Goal: Find specific page/section: Find specific page/section

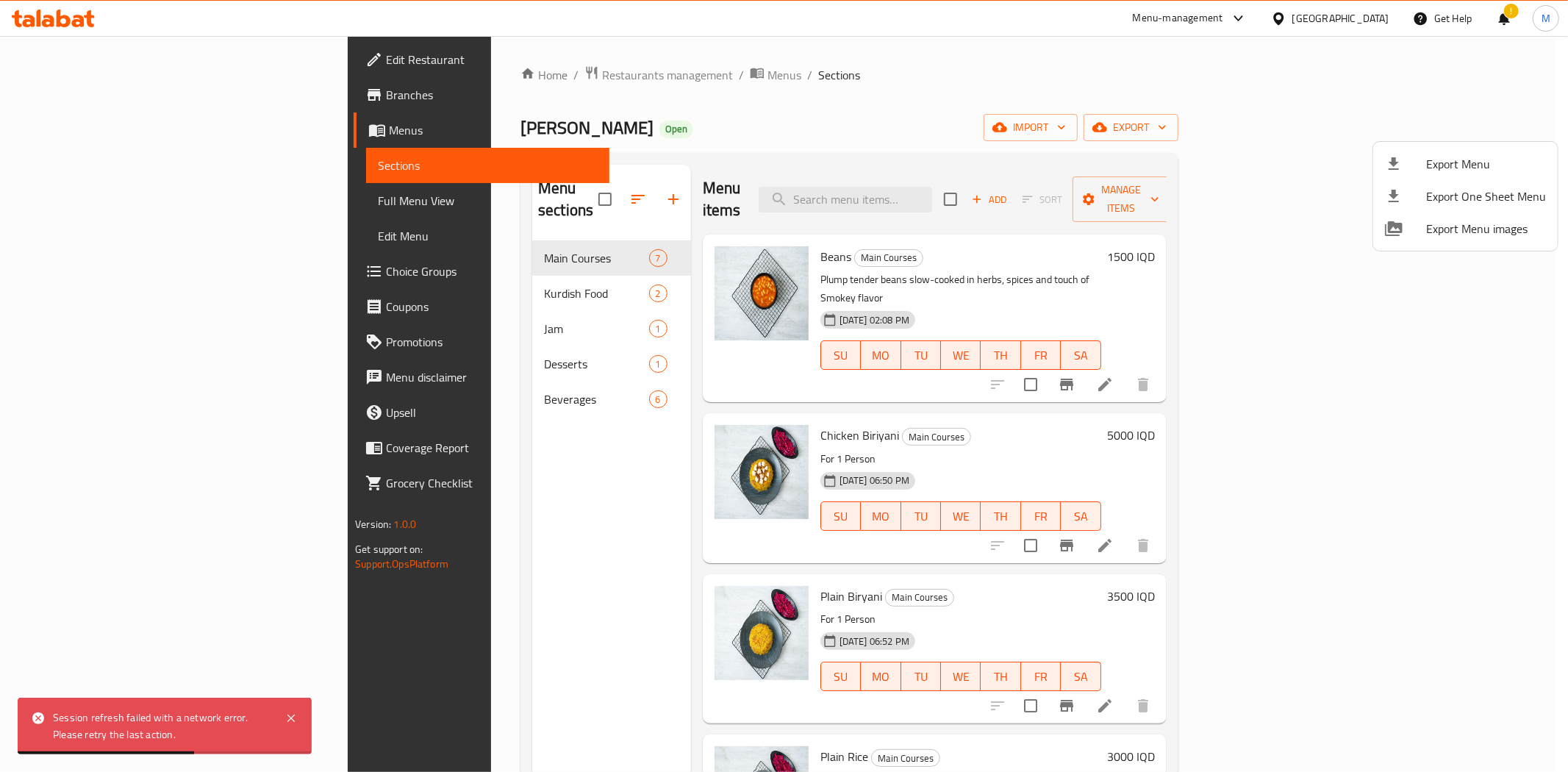
click at [386, 77] on div at bounding box center [784, 386] width 1568 height 772
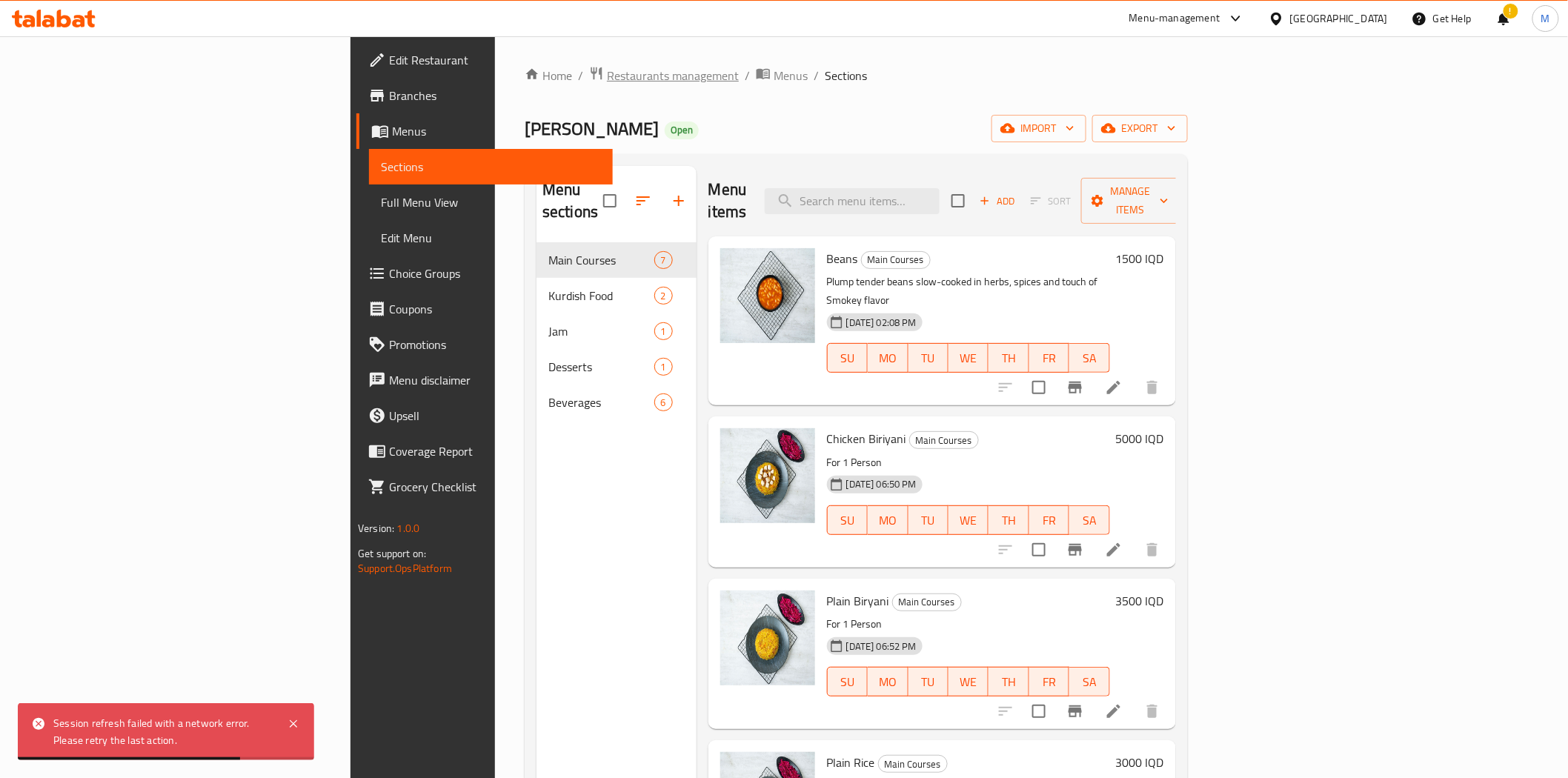
click at [607, 78] on span "Restaurants management" at bounding box center [673, 75] width 131 height 18
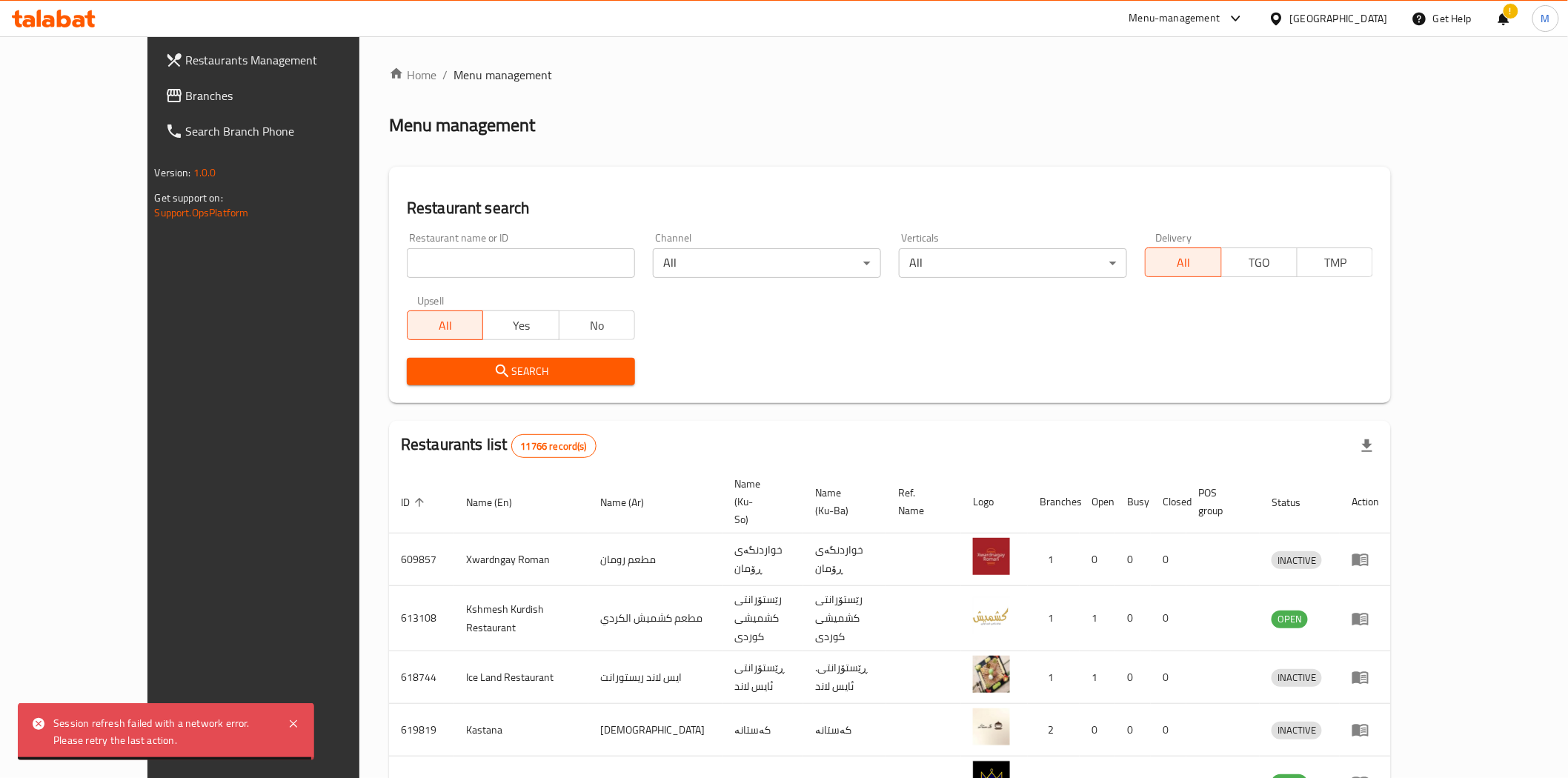
click at [443, 254] on input "search" at bounding box center [521, 263] width 229 height 30
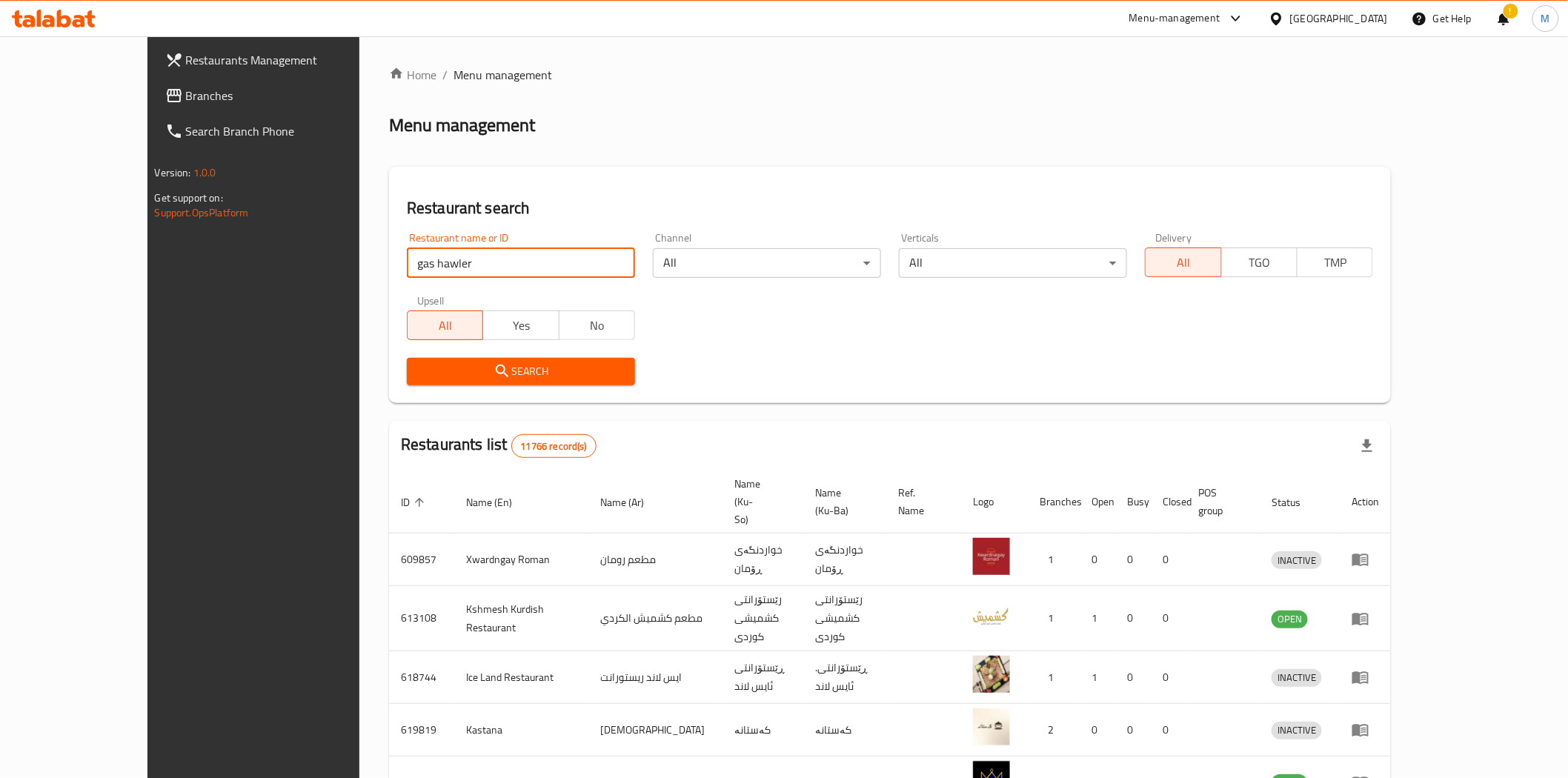
type input "gas hawler"
click button "Search" at bounding box center [521, 371] width 229 height 28
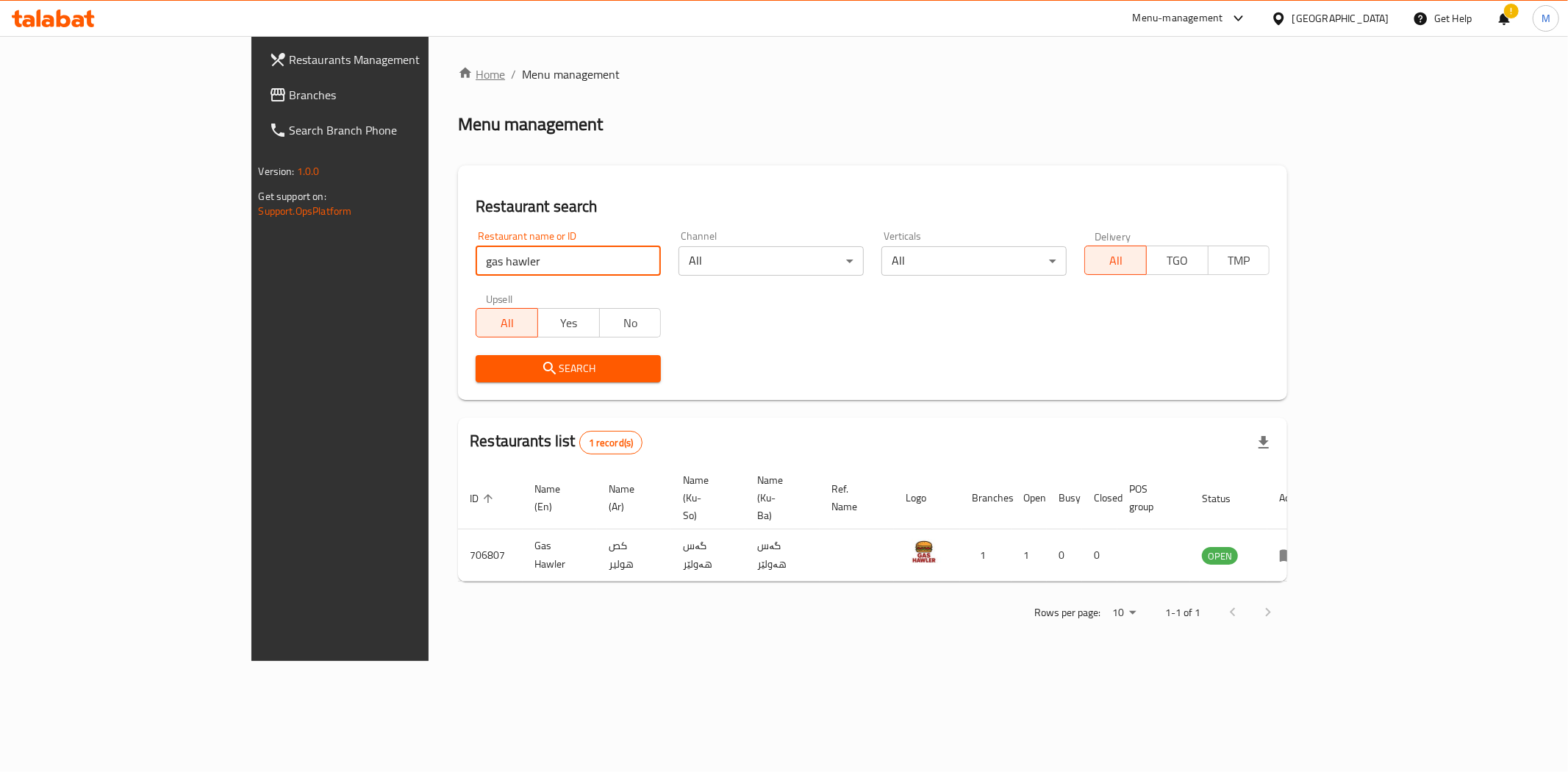
click at [458, 78] on link "Home" at bounding box center [482, 74] width 47 height 18
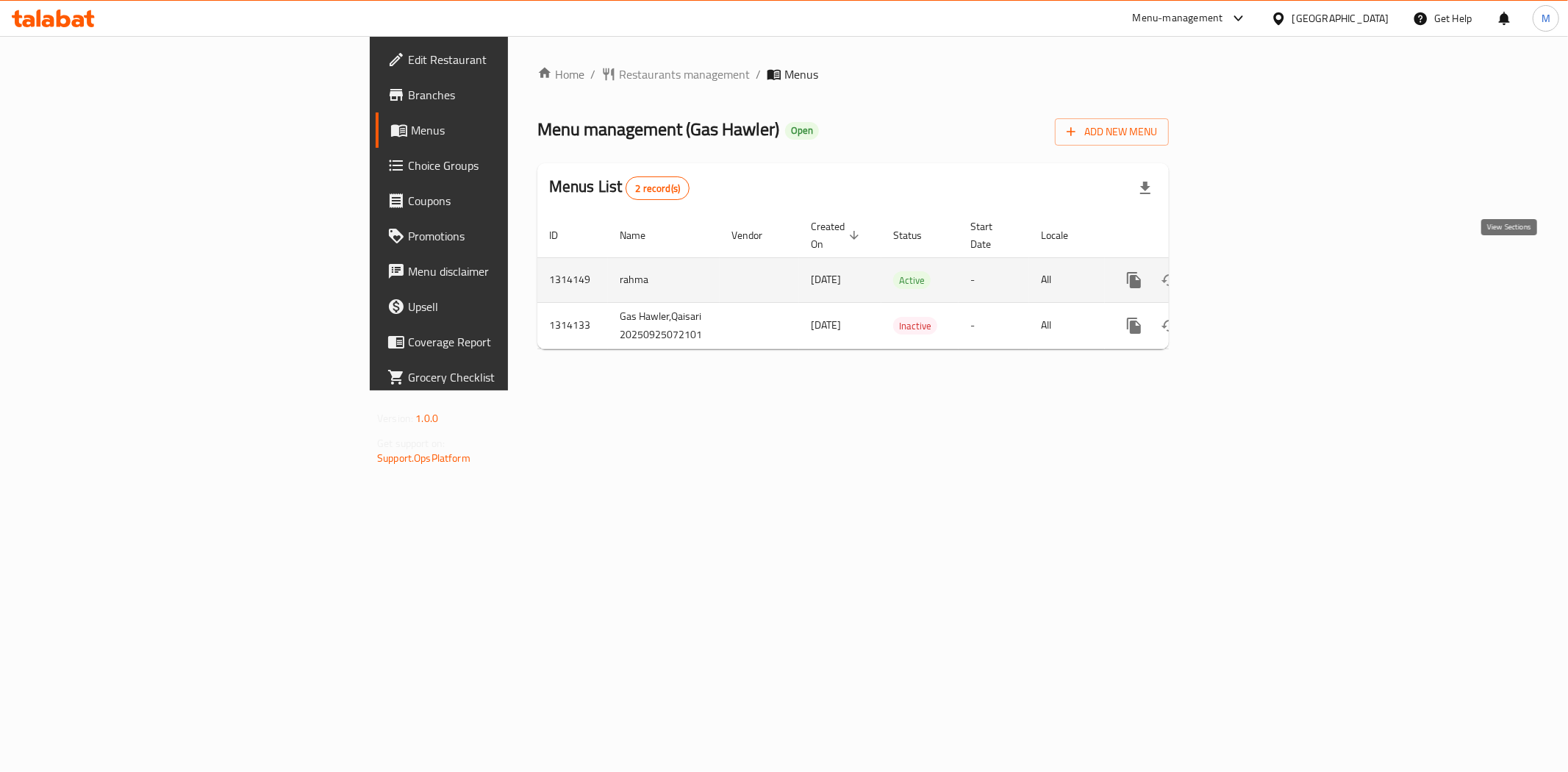
click at [1249, 272] on icon "enhanced table" at bounding box center [1240, 280] width 18 height 18
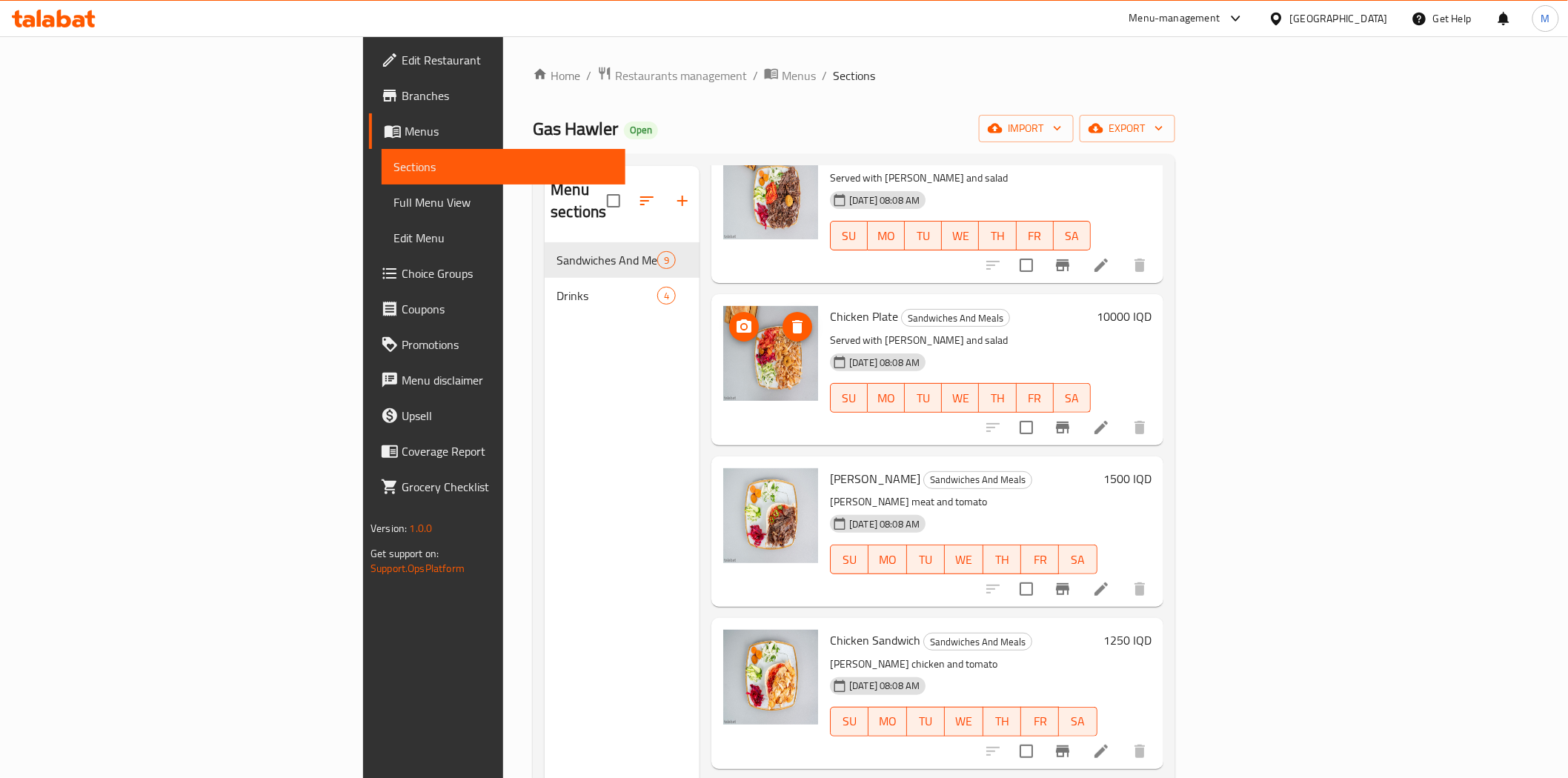
scroll to position [105, 0]
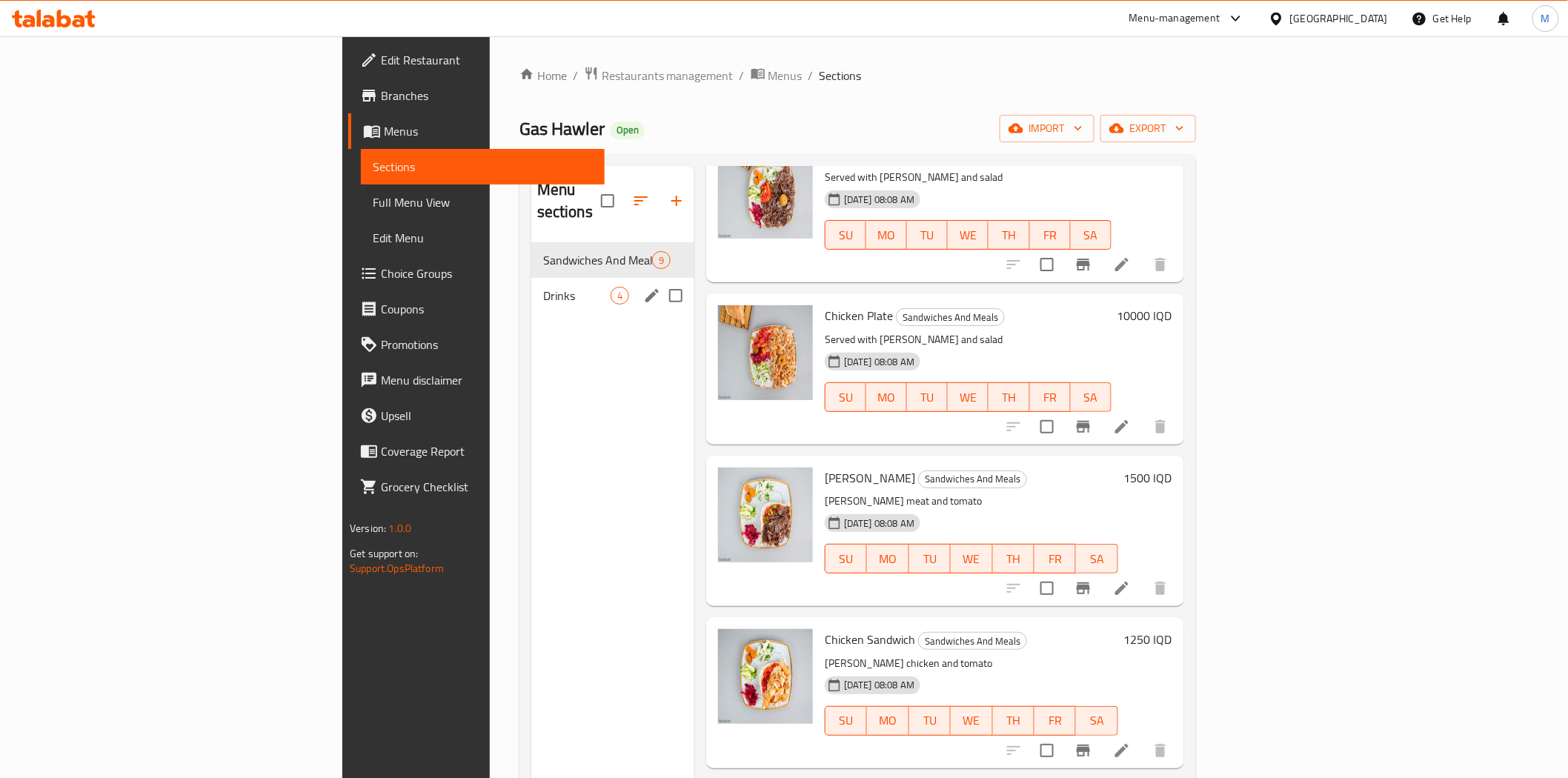
click at [543, 287] on span "Drinks" at bounding box center [576, 295] width 68 height 18
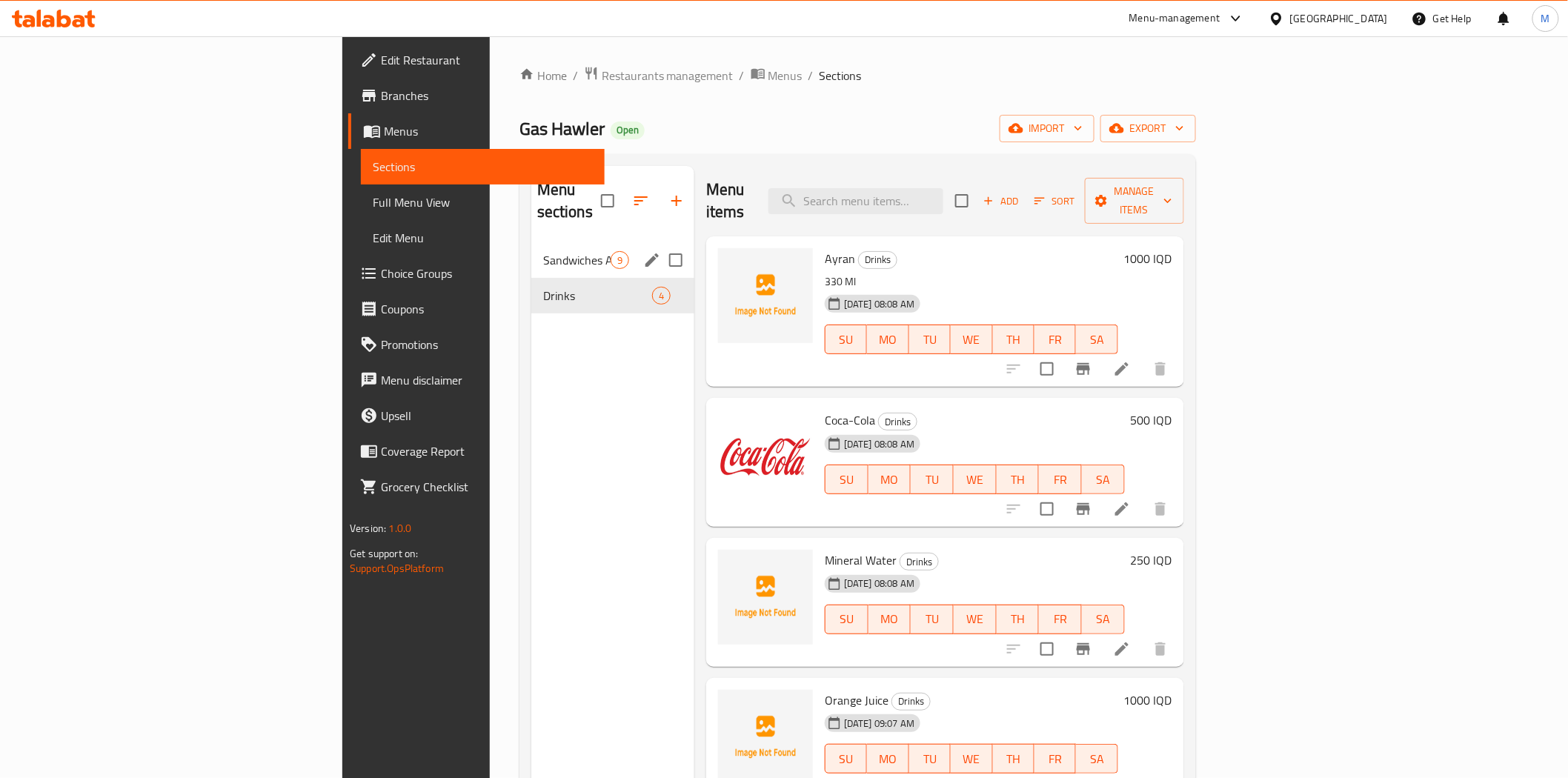
click at [543, 251] on span "Sandwiches And Meals" at bounding box center [576, 260] width 68 height 18
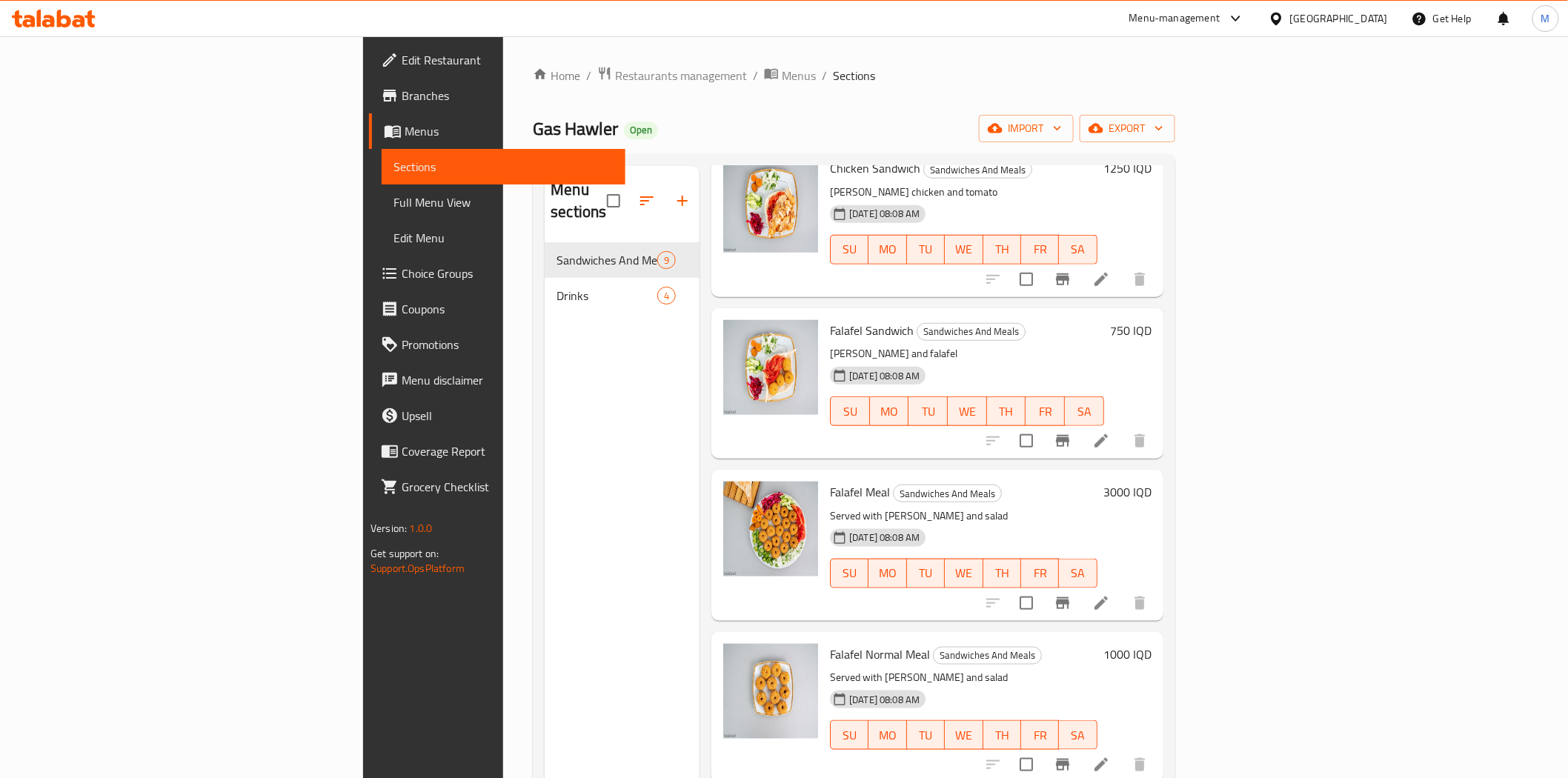
scroll to position [715, 0]
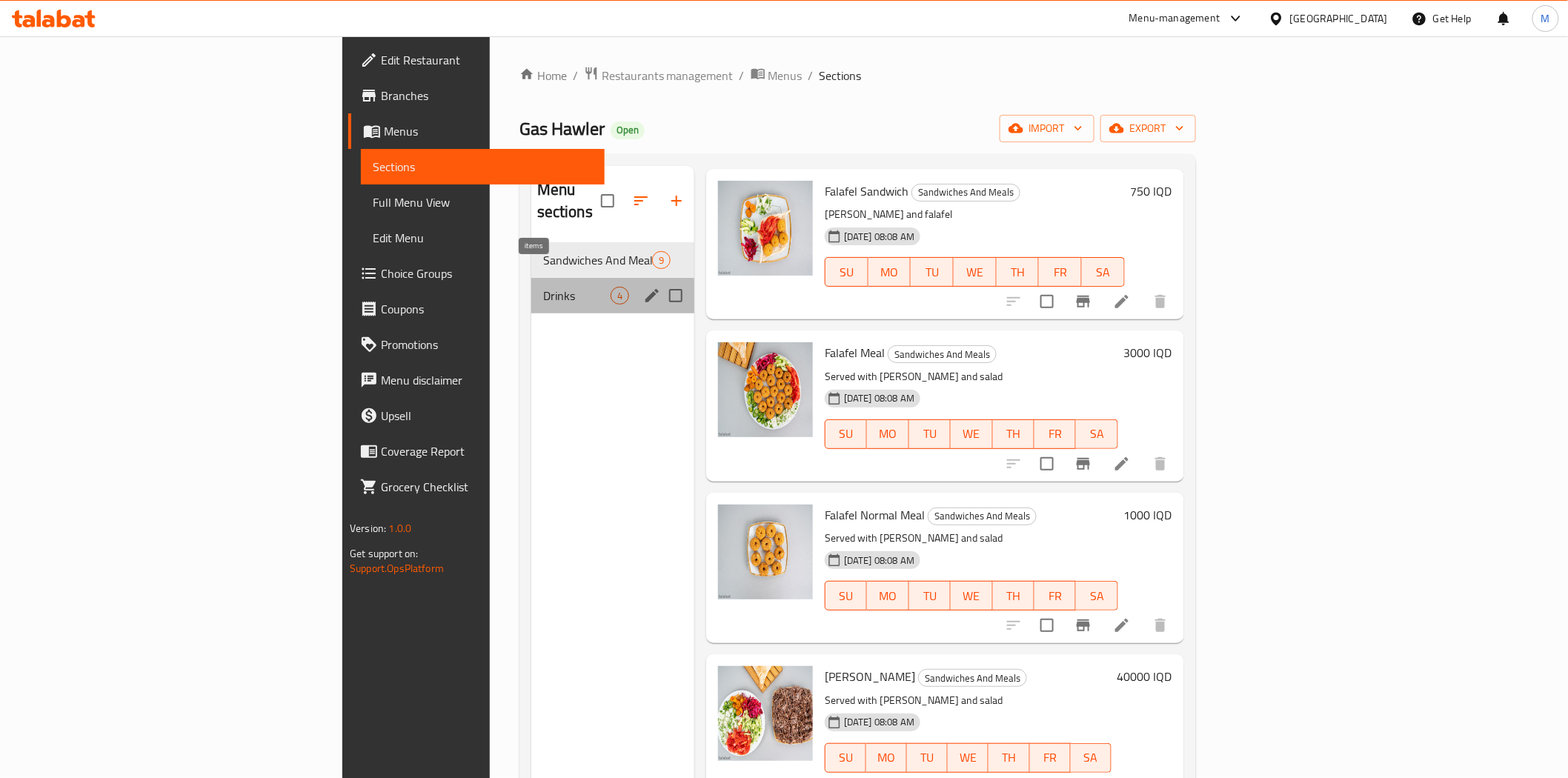
click at [612, 289] on span "4" at bounding box center [620, 295] width 17 height 14
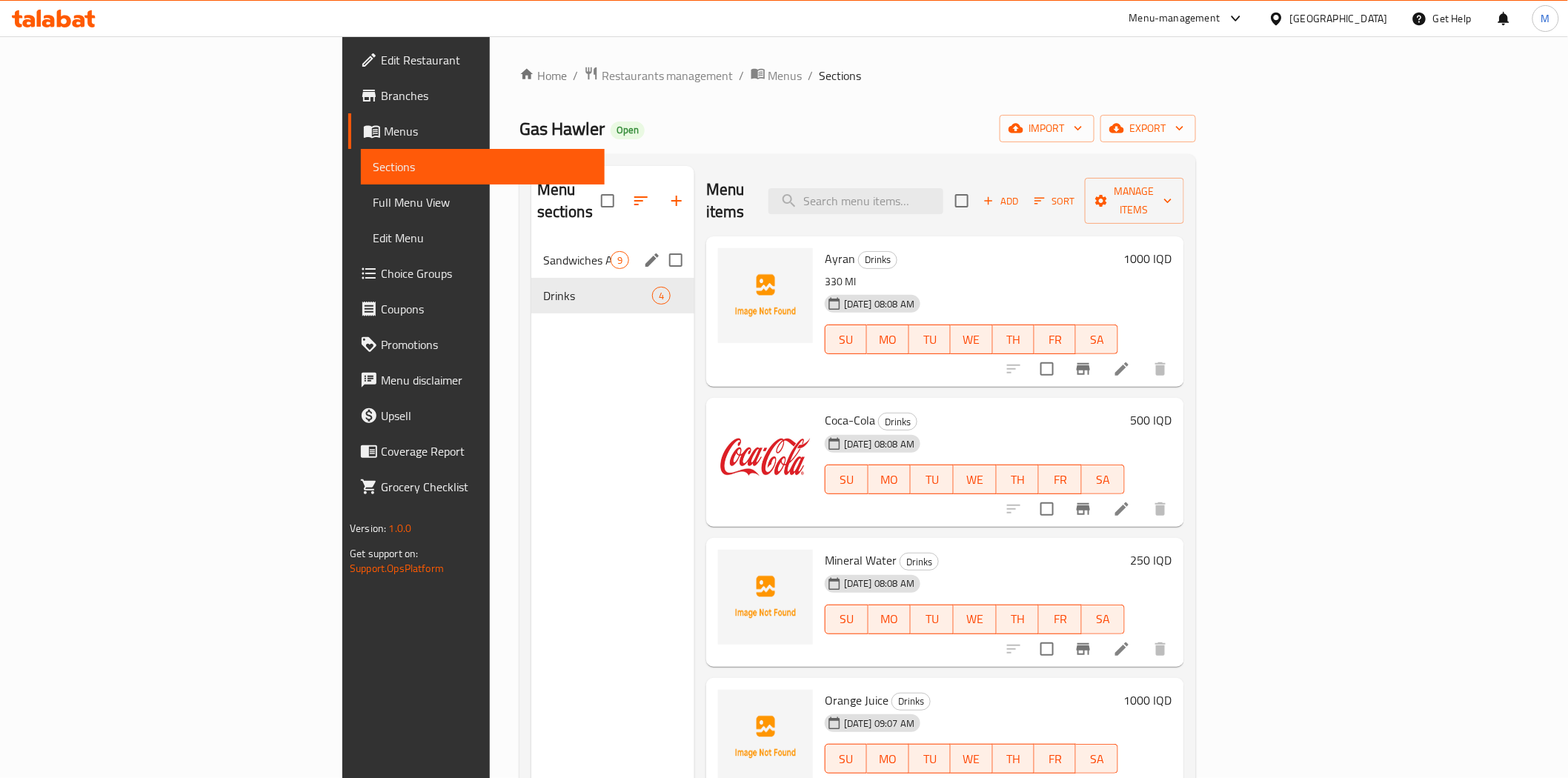
click at [543, 251] on span "Sandwiches And Meals" at bounding box center [576, 260] width 68 height 18
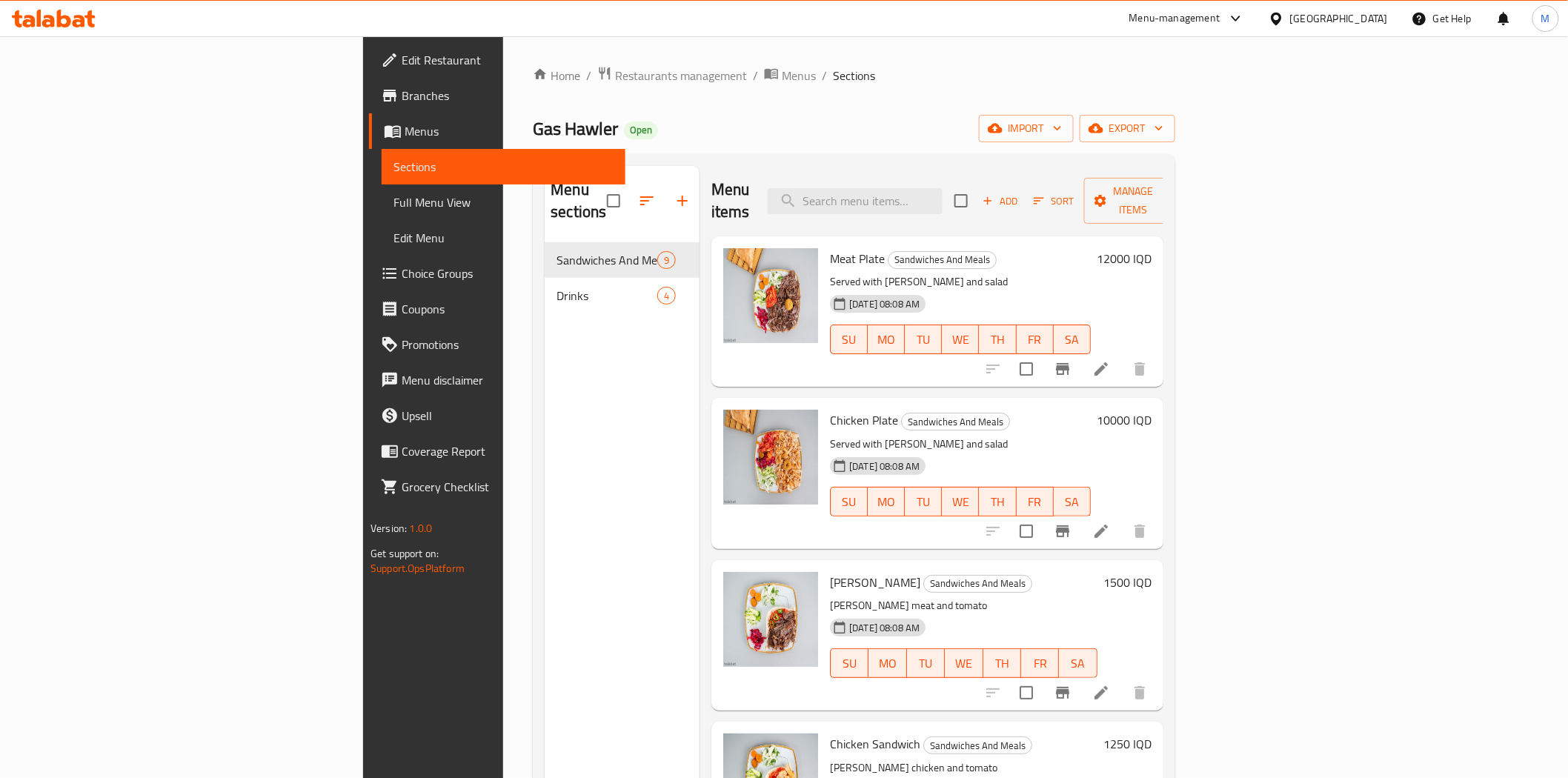
click at [402, 90] on span "Branches" at bounding box center [508, 95] width 211 height 18
